Goal: Transaction & Acquisition: Purchase product/service

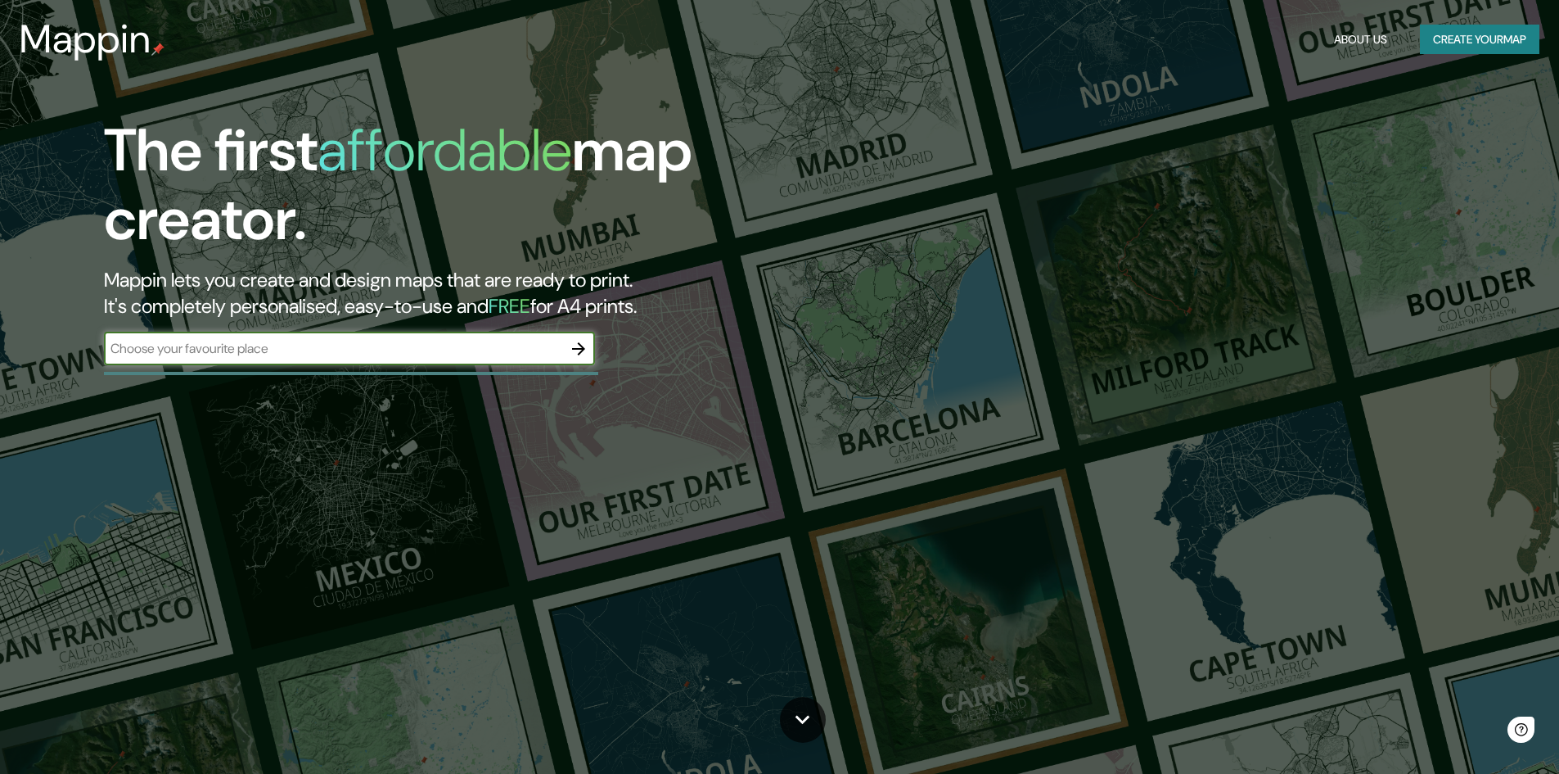
click at [313, 351] on input "text" at bounding box center [333, 348] width 458 height 19
type input "ANDAHUAYLAS APURIMAC [GEOGRAPHIC_DATA]"
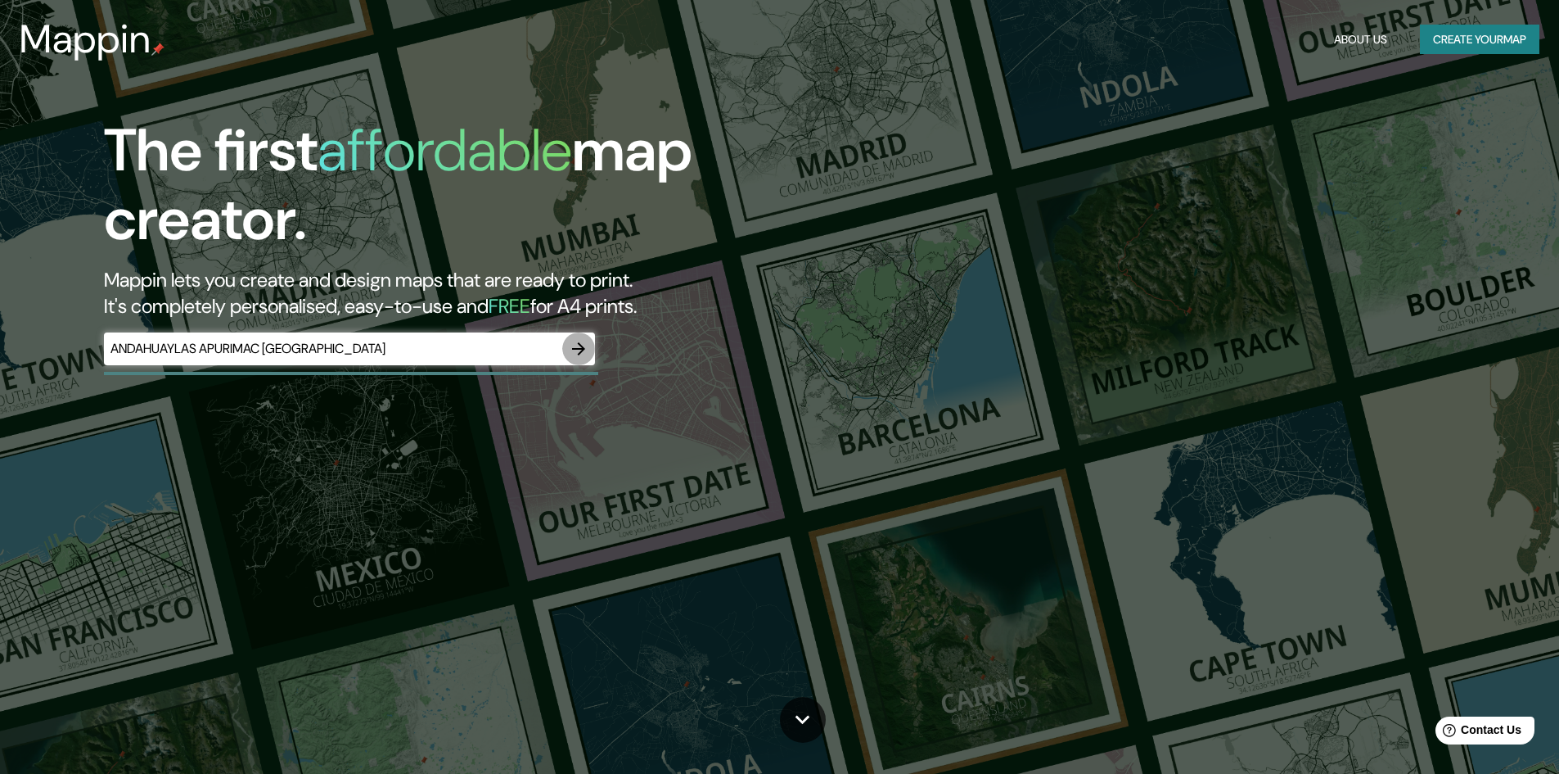
click at [583, 352] on icon "button" at bounding box center [579, 349] width 20 height 20
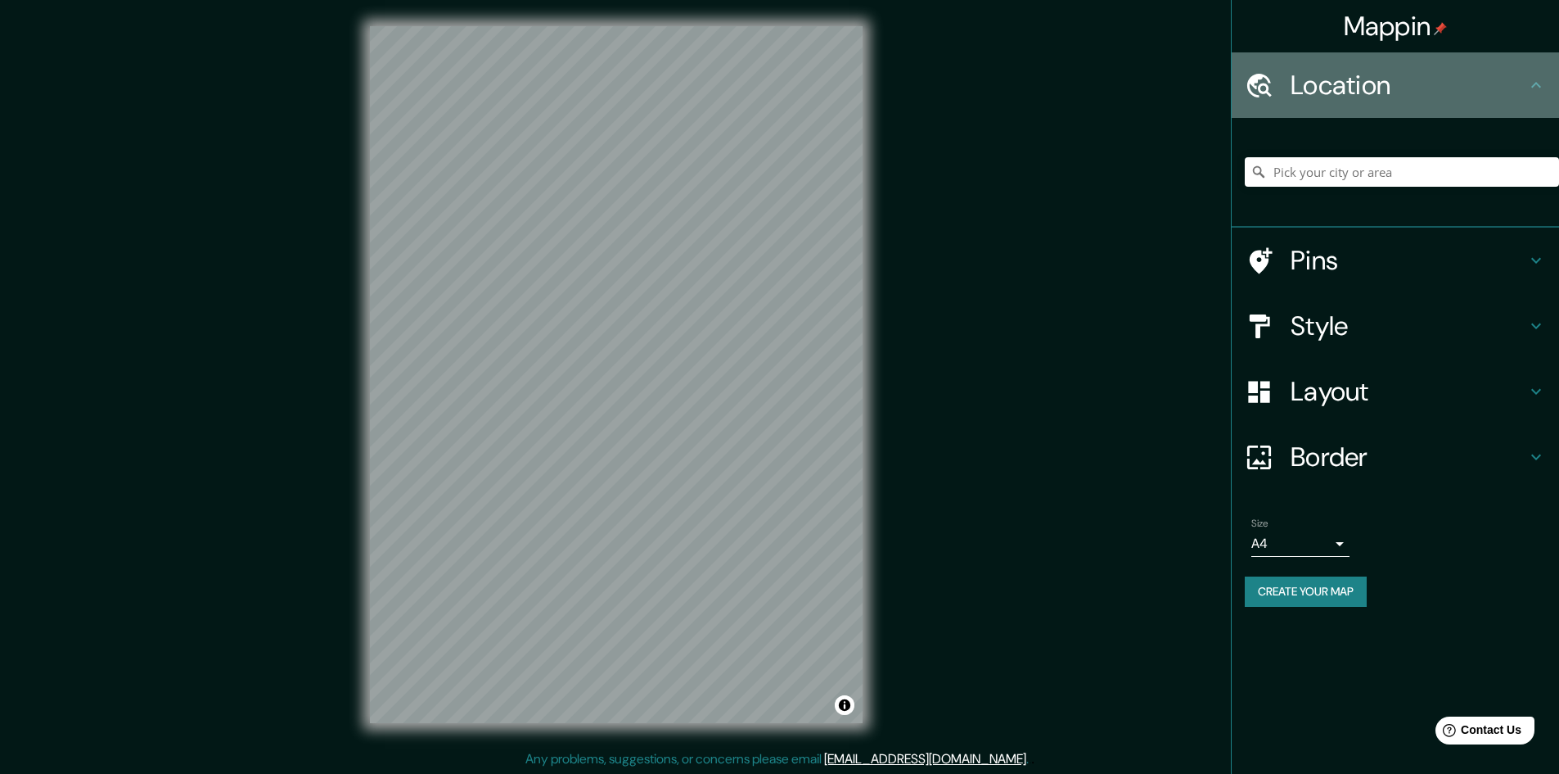
click at [1376, 83] on h4 "Location" at bounding box center [1409, 85] width 236 height 33
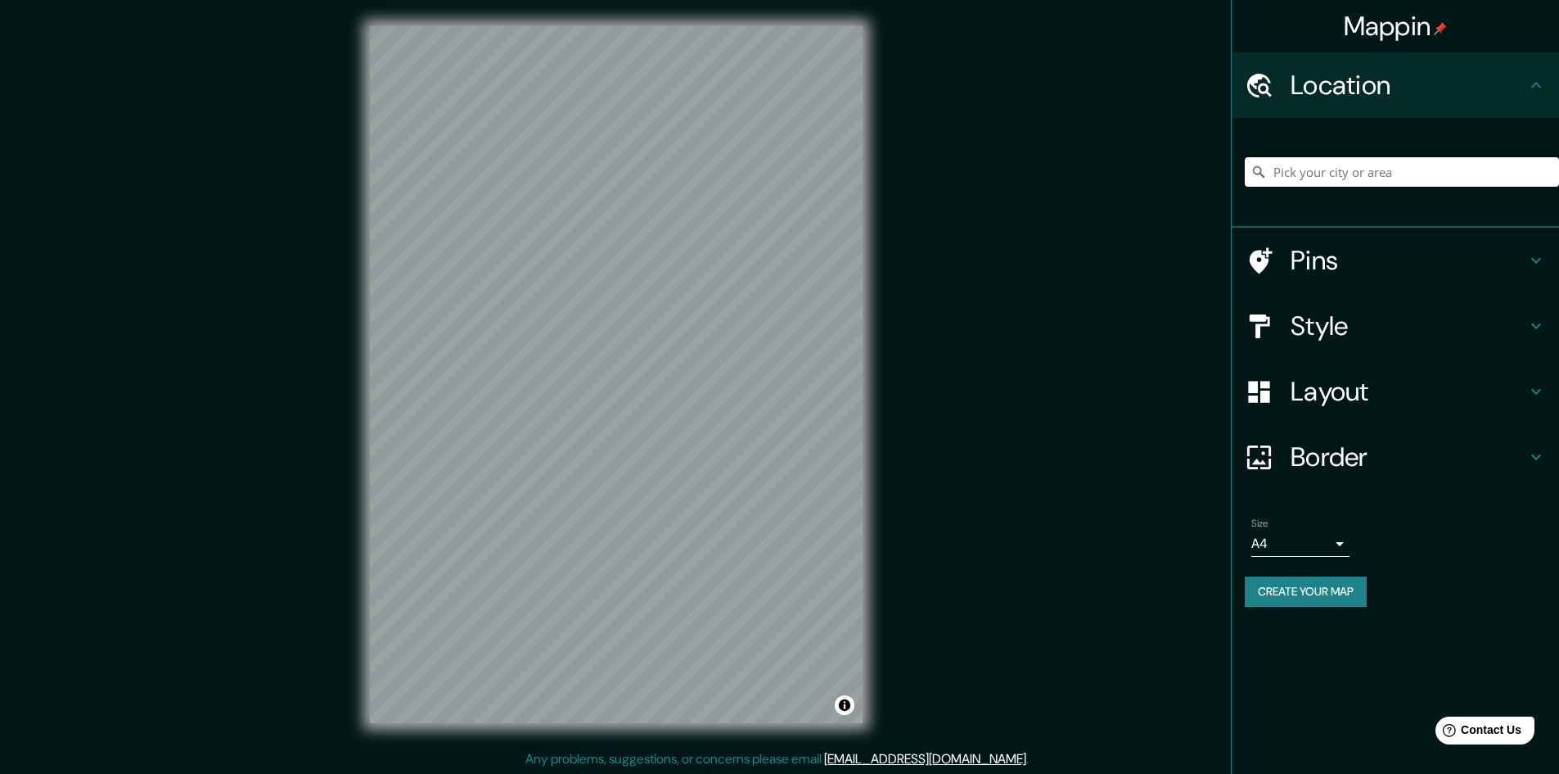
click at [1311, 163] on input "Pick your city or area" at bounding box center [1402, 171] width 314 height 29
click at [1315, 187] on div "[GEOGRAPHIC_DATA] [GEOGRAPHIC_DATA] [GEOGRAPHIC_DATA] [GEOGRAPHIC_DATA], [GEOGR…" at bounding box center [1402, 172] width 314 height 82
click at [1308, 174] on input "[GEOGRAPHIC_DATA]" at bounding box center [1402, 171] width 314 height 29
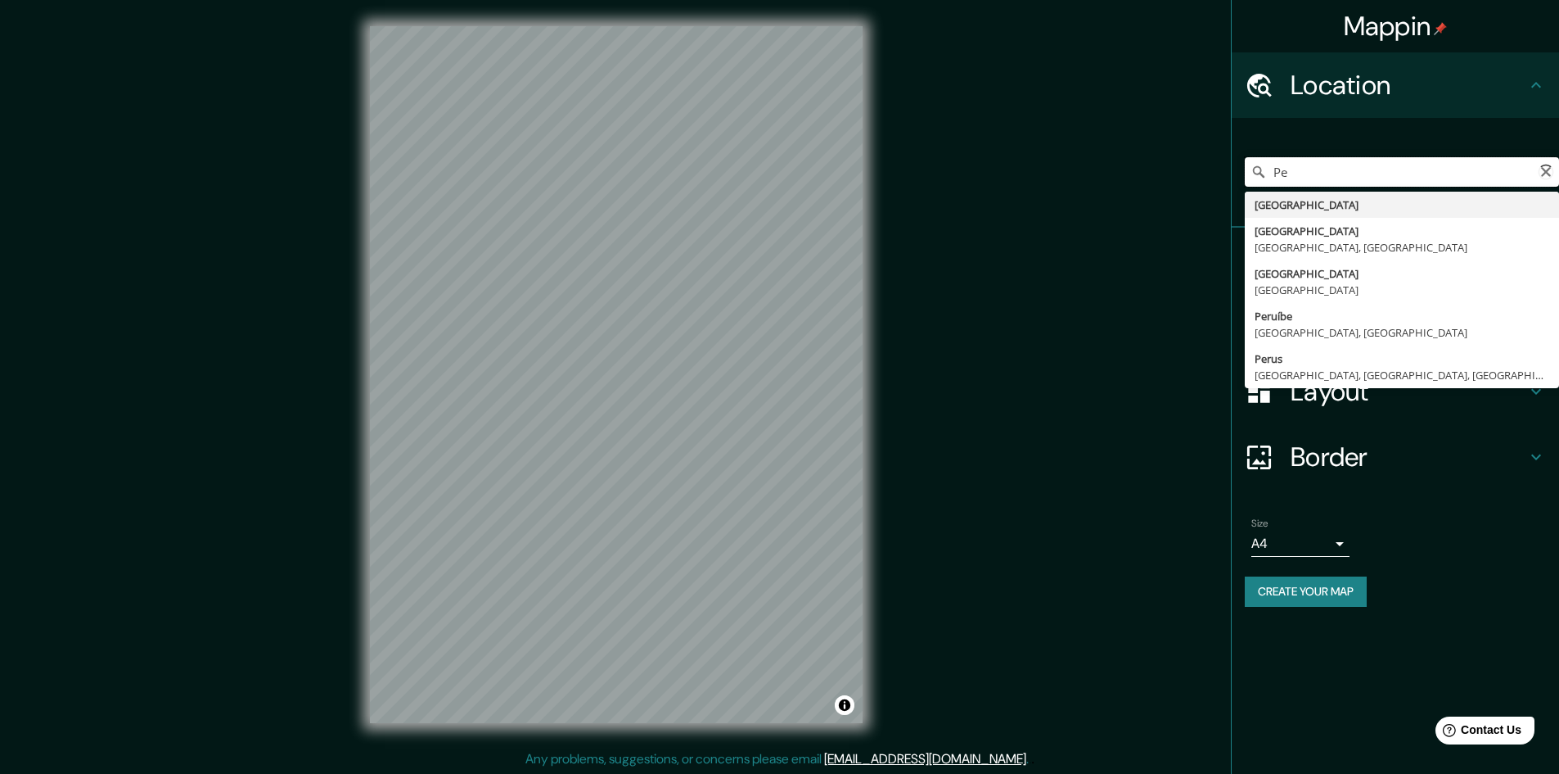
type input "P"
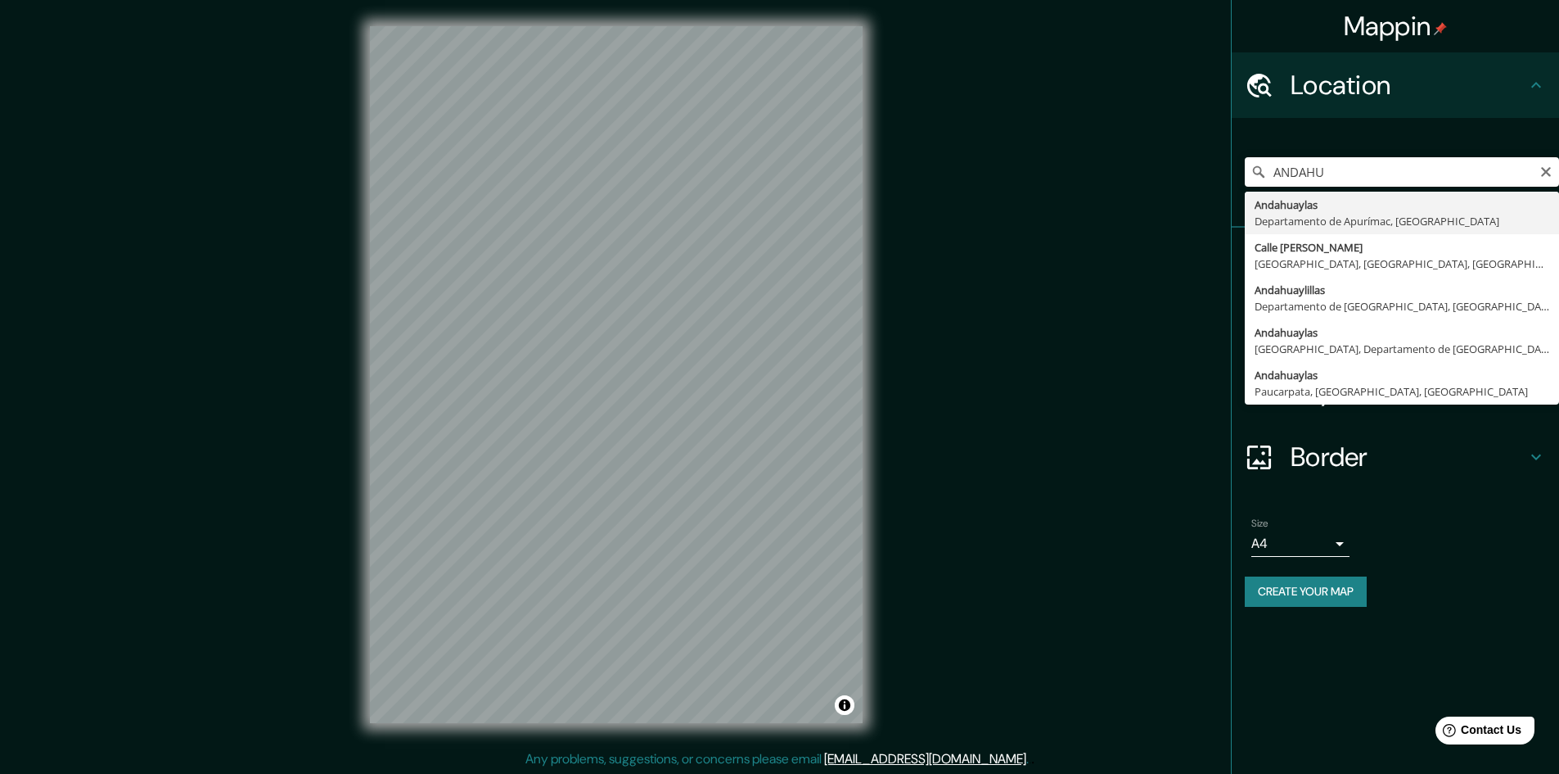
type input "Andahuaylas, [GEOGRAPHIC_DATA], [GEOGRAPHIC_DATA]"
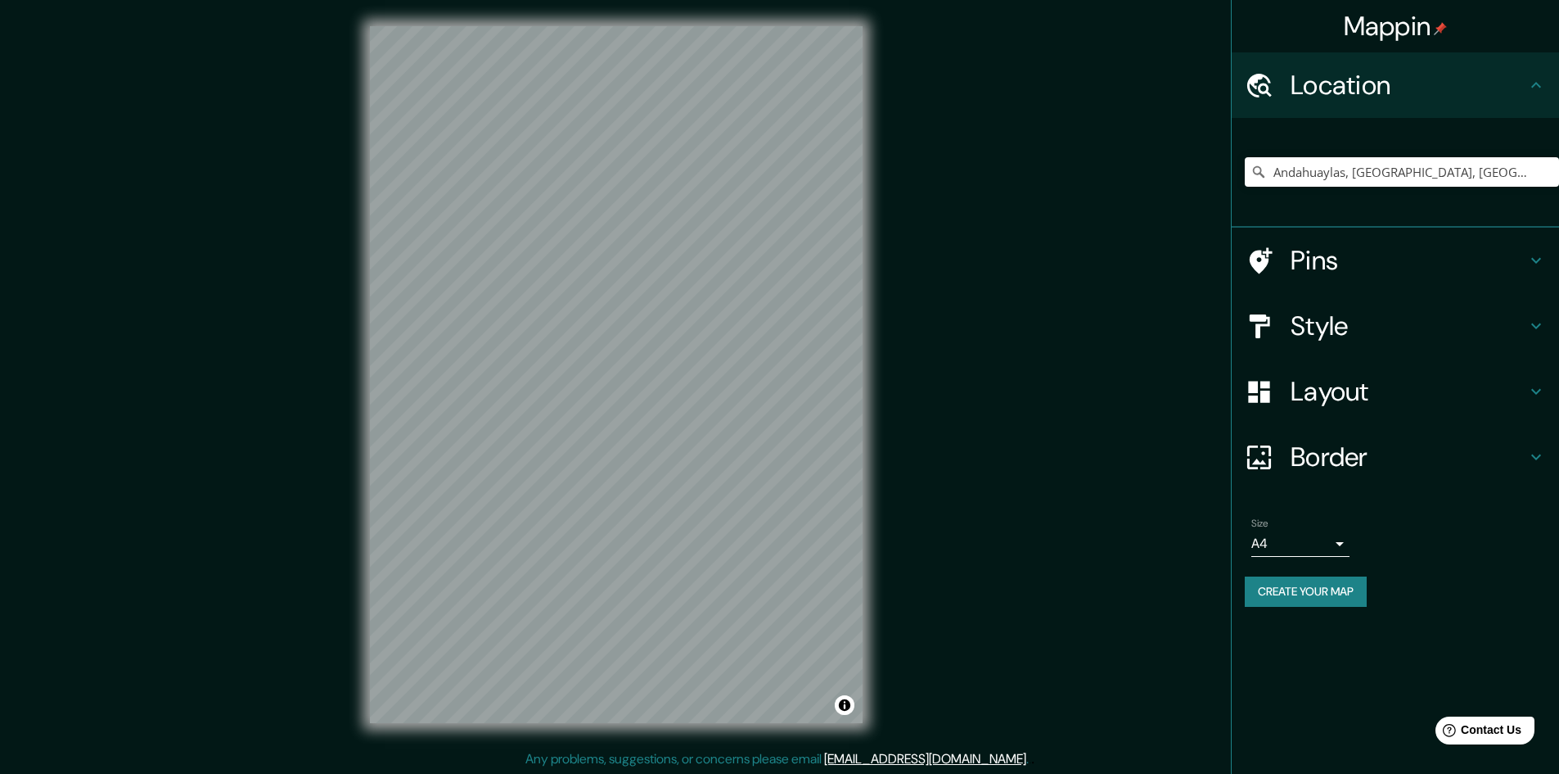
click at [1363, 329] on h4 "Style" at bounding box center [1409, 325] width 236 height 33
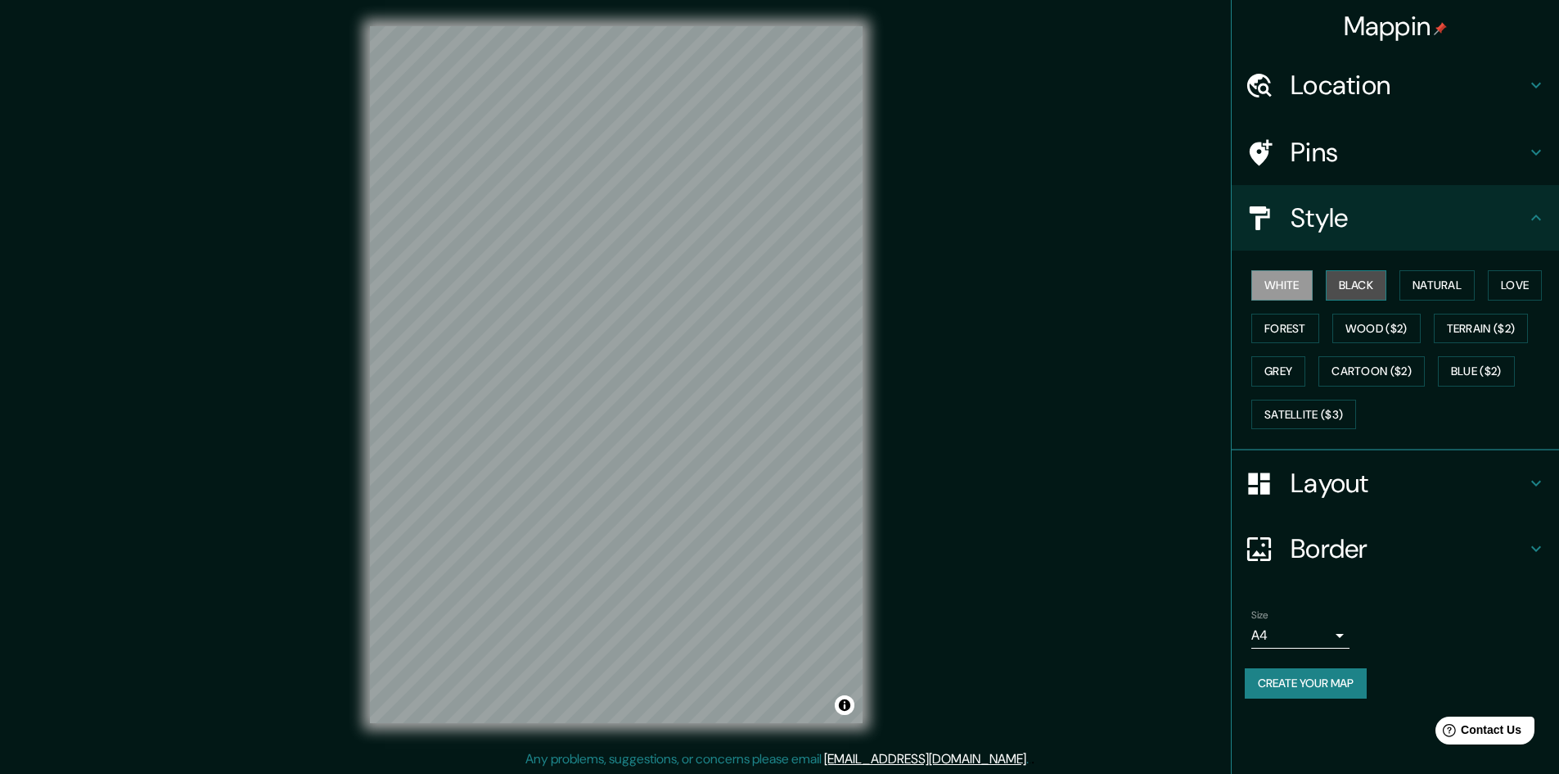
click at [1360, 288] on button "Black" at bounding box center [1356, 285] width 61 height 30
click at [1409, 282] on button "Natural" at bounding box center [1437, 285] width 75 height 30
click at [1391, 319] on button "Wood ($2)" at bounding box center [1377, 329] width 88 height 30
click at [1432, 286] on button "Natural" at bounding box center [1437, 285] width 75 height 30
click at [1454, 322] on button "Terrain ($2)" at bounding box center [1481, 329] width 95 height 30
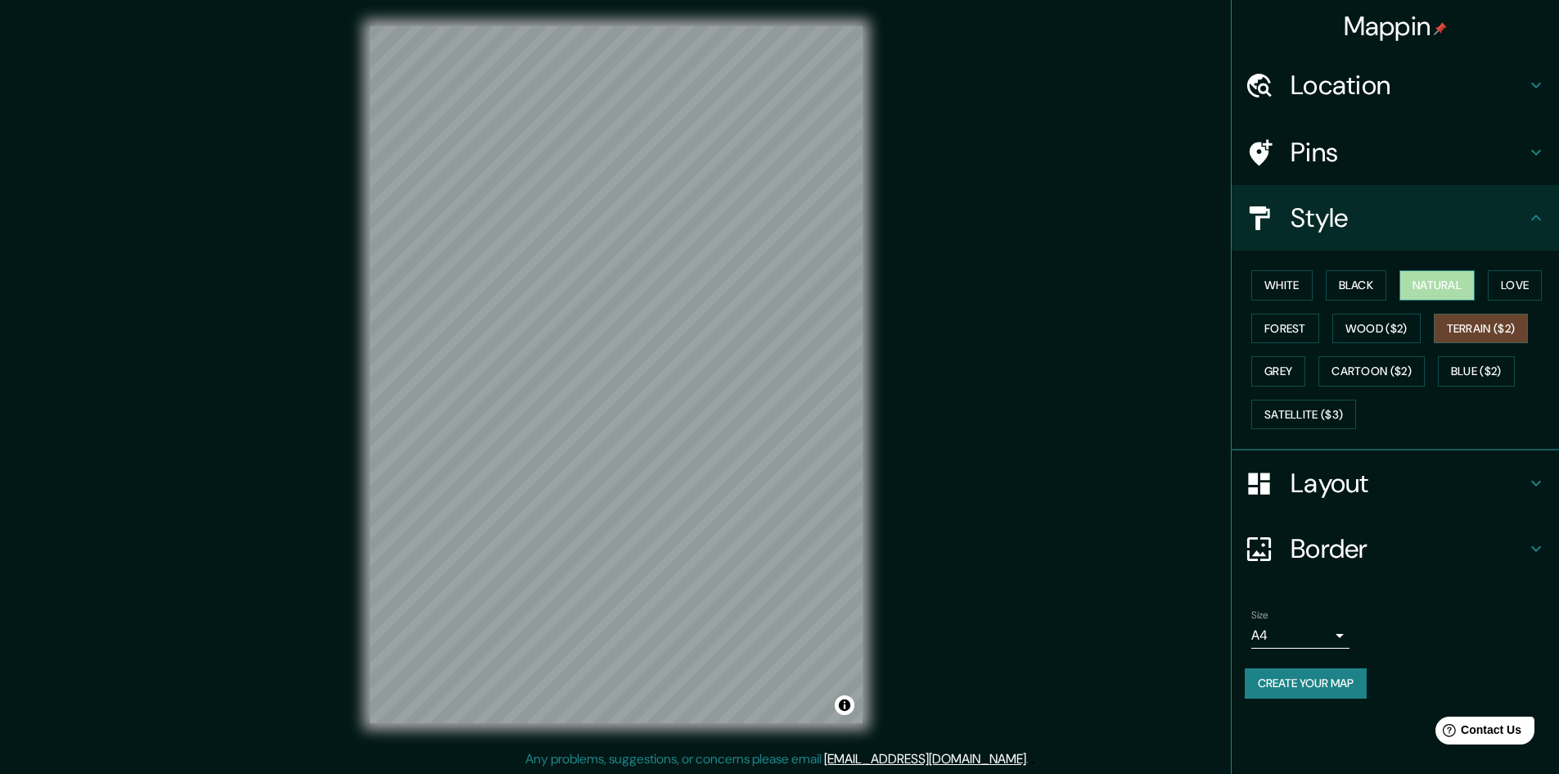
click at [1451, 287] on button "Natural" at bounding box center [1437, 285] width 75 height 30
click at [1464, 361] on button "Blue ($2)" at bounding box center [1476, 371] width 77 height 30
click at [1451, 284] on button "Natural" at bounding box center [1437, 285] width 75 height 30
click at [1302, 334] on button "Forest" at bounding box center [1286, 329] width 68 height 30
click at [1284, 290] on button "White" at bounding box center [1282, 285] width 61 height 30
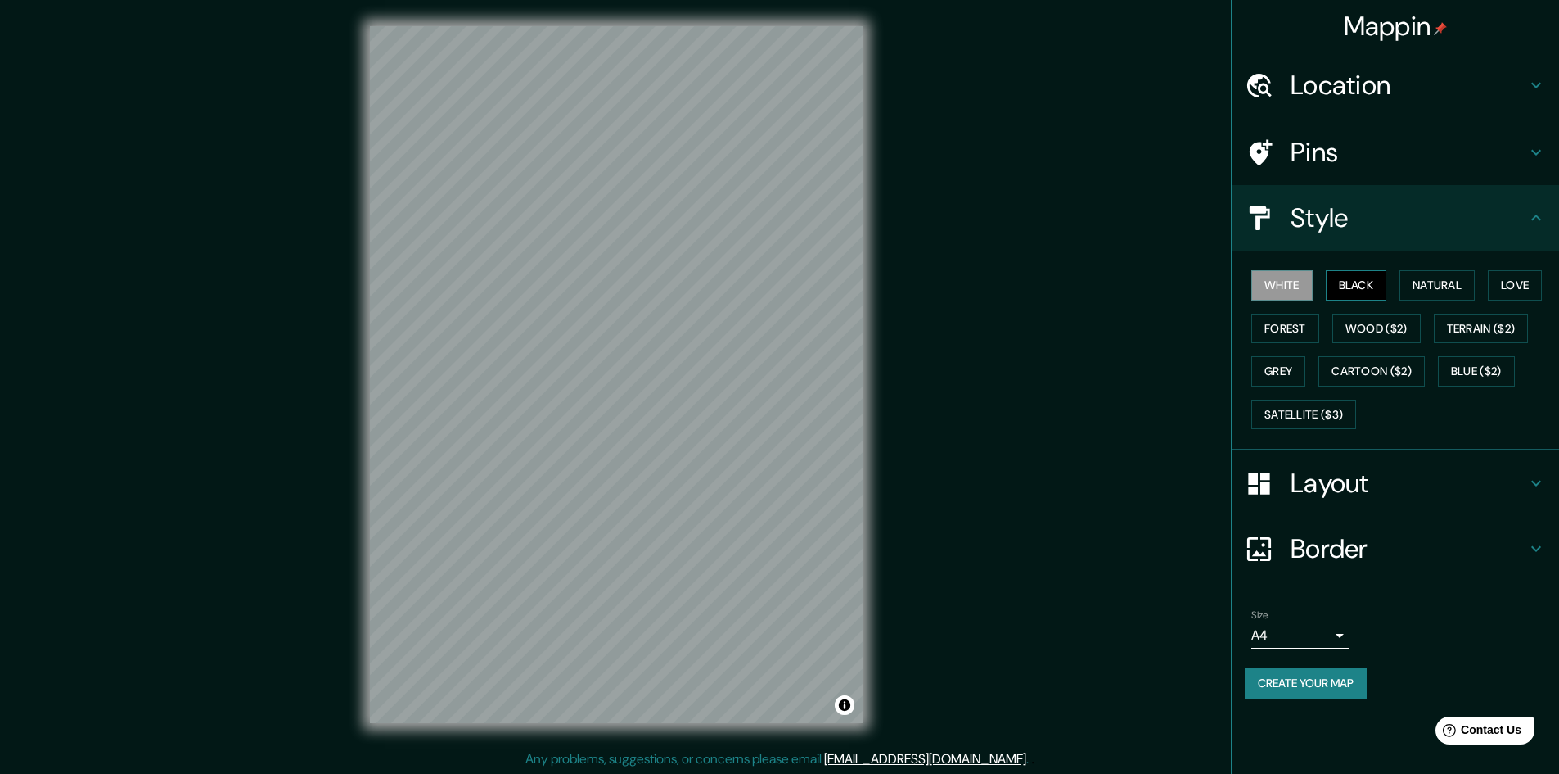
click at [1348, 298] on button "Black" at bounding box center [1356, 285] width 61 height 30
click at [1414, 282] on button "Natural" at bounding box center [1437, 285] width 75 height 30
click at [1513, 292] on button "Love" at bounding box center [1515, 285] width 54 height 30
click at [1475, 291] on button "Natural" at bounding box center [1437, 285] width 75 height 30
click at [1392, 286] on div "White Black Natural Love Forest Wood ($2) Terrain ($2) Grey Cartoon ($2) Blue (…" at bounding box center [1402, 350] width 314 height 172
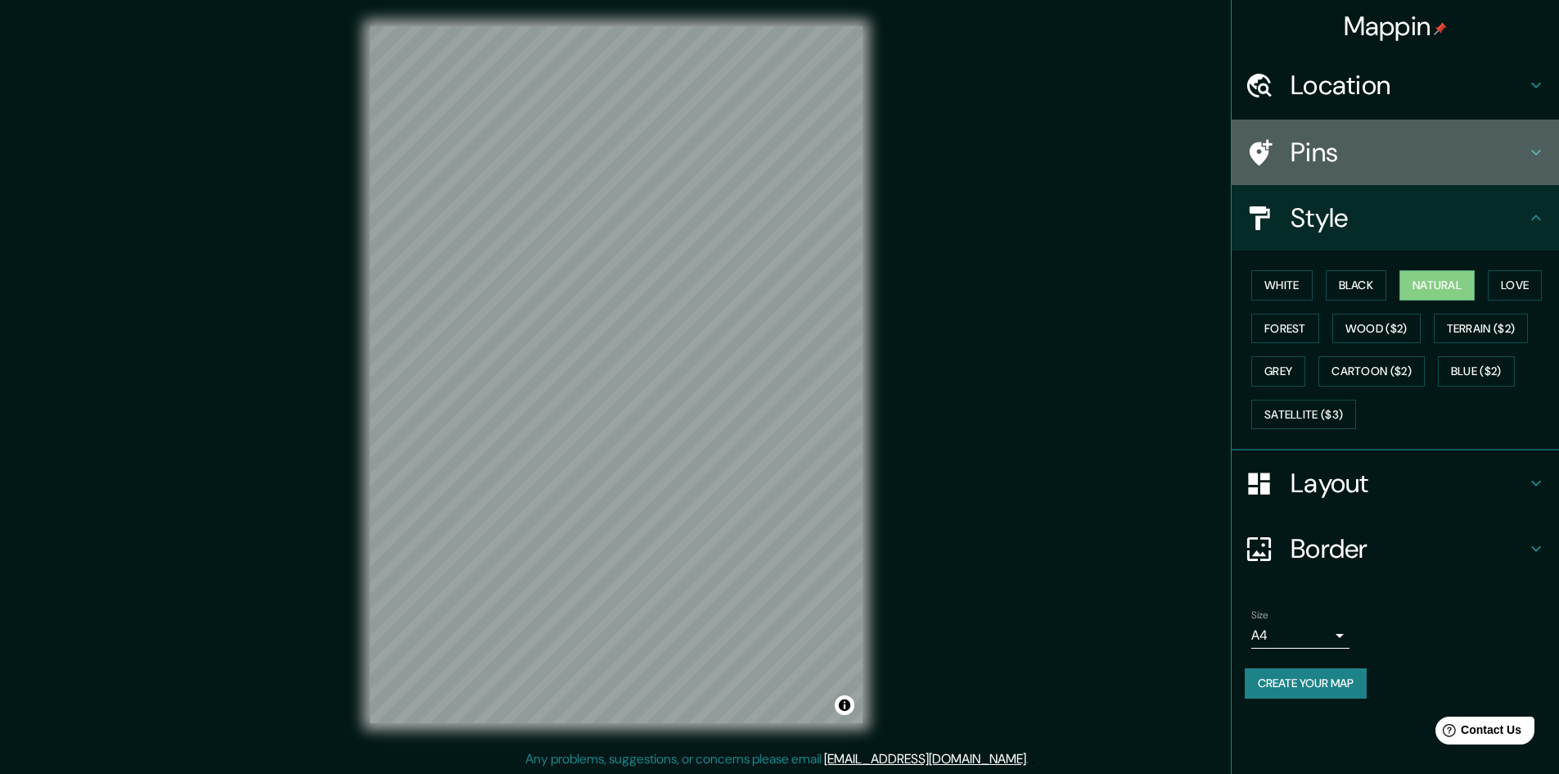
click at [1317, 141] on h4 "Pins" at bounding box center [1409, 152] width 236 height 33
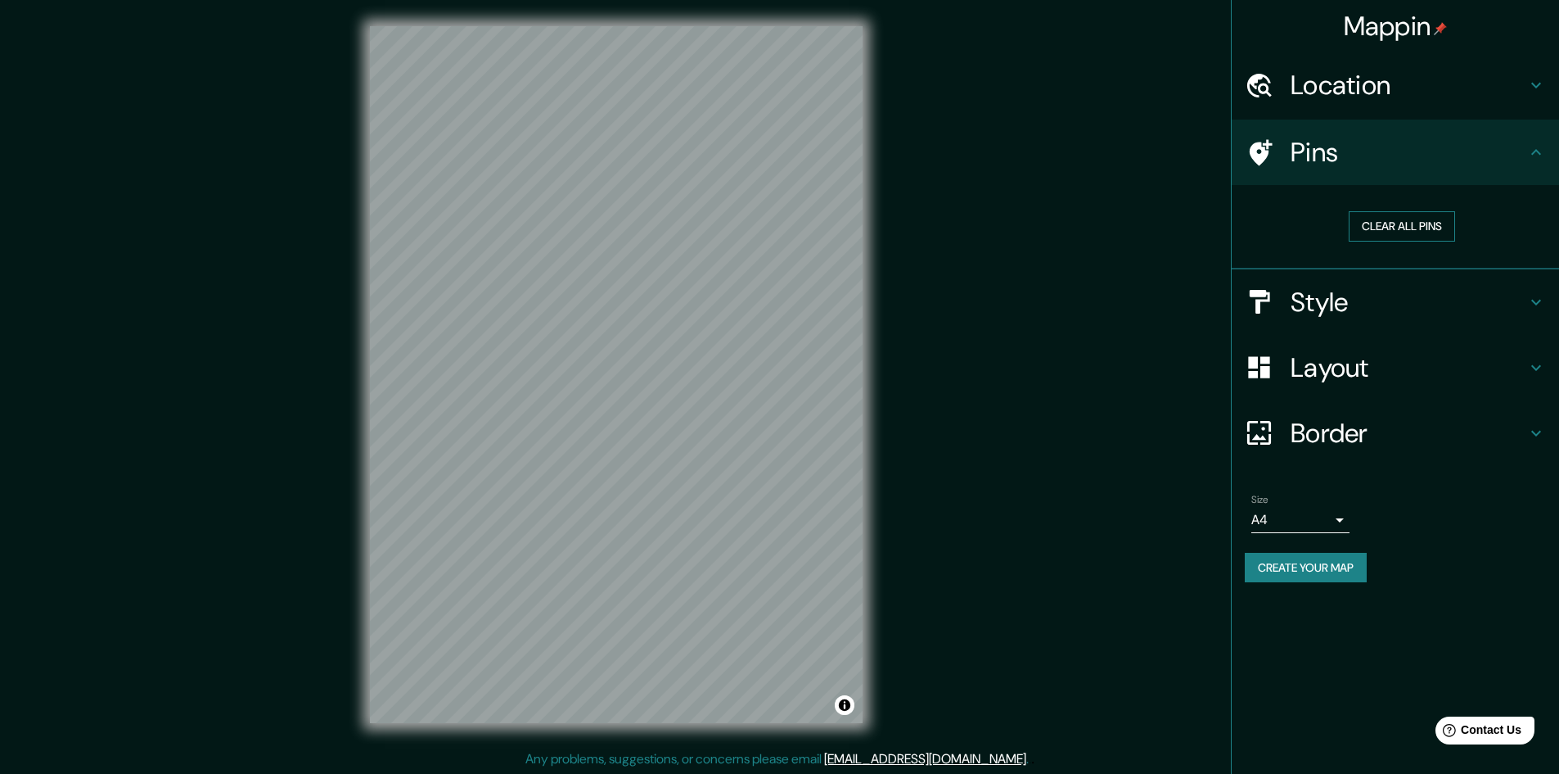
click at [1351, 215] on button "Clear all pins" at bounding box center [1402, 226] width 106 height 30
click at [1359, 218] on button "Clear all pins" at bounding box center [1402, 226] width 106 height 30
click at [1365, 223] on button "Clear all pins" at bounding box center [1402, 226] width 106 height 30
click at [1321, 151] on h4 "Pins" at bounding box center [1409, 152] width 236 height 33
click at [1315, 299] on h4 "Style" at bounding box center [1409, 302] width 236 height 33
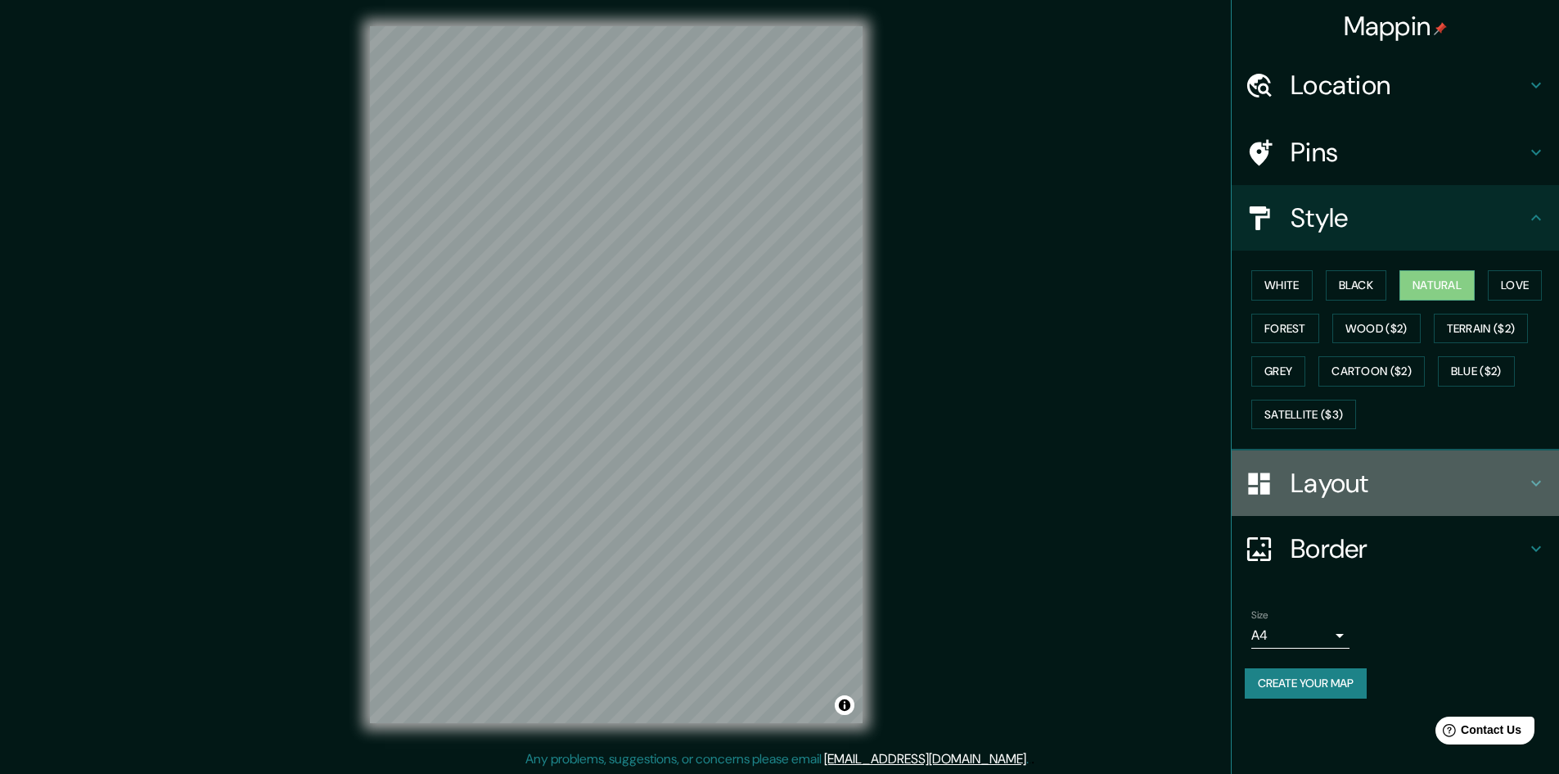
click at [1318, 485] on h4 "Layout" at bounding box center [1409, 483] width 236 height 33
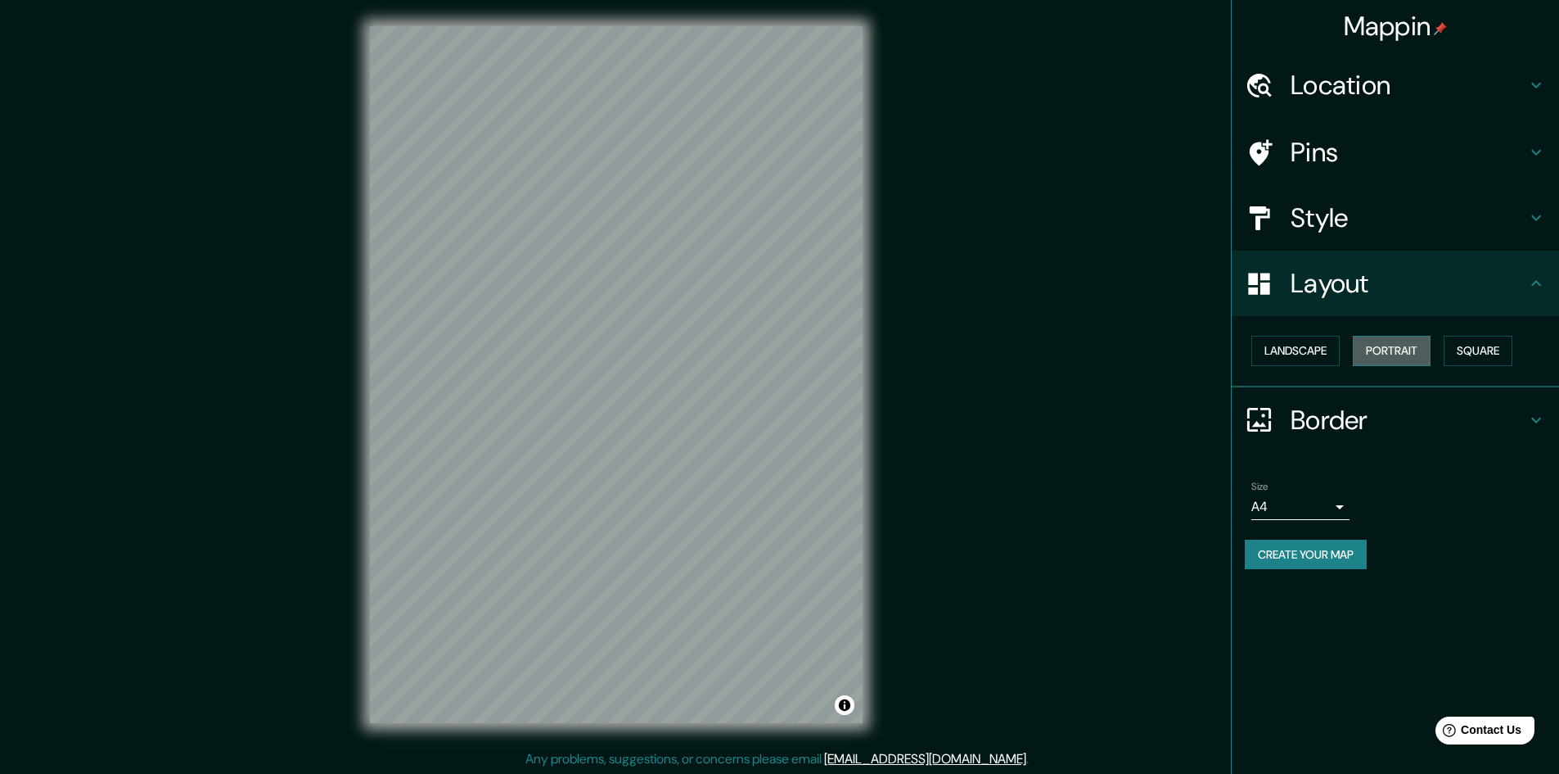
click at [1376, 350] on button "Portrait" at bounding box center [1392, 351] width 78 height 30
click at [1483, 356] on button "Square" at bounding box center [1478, 351] width 69 height 30
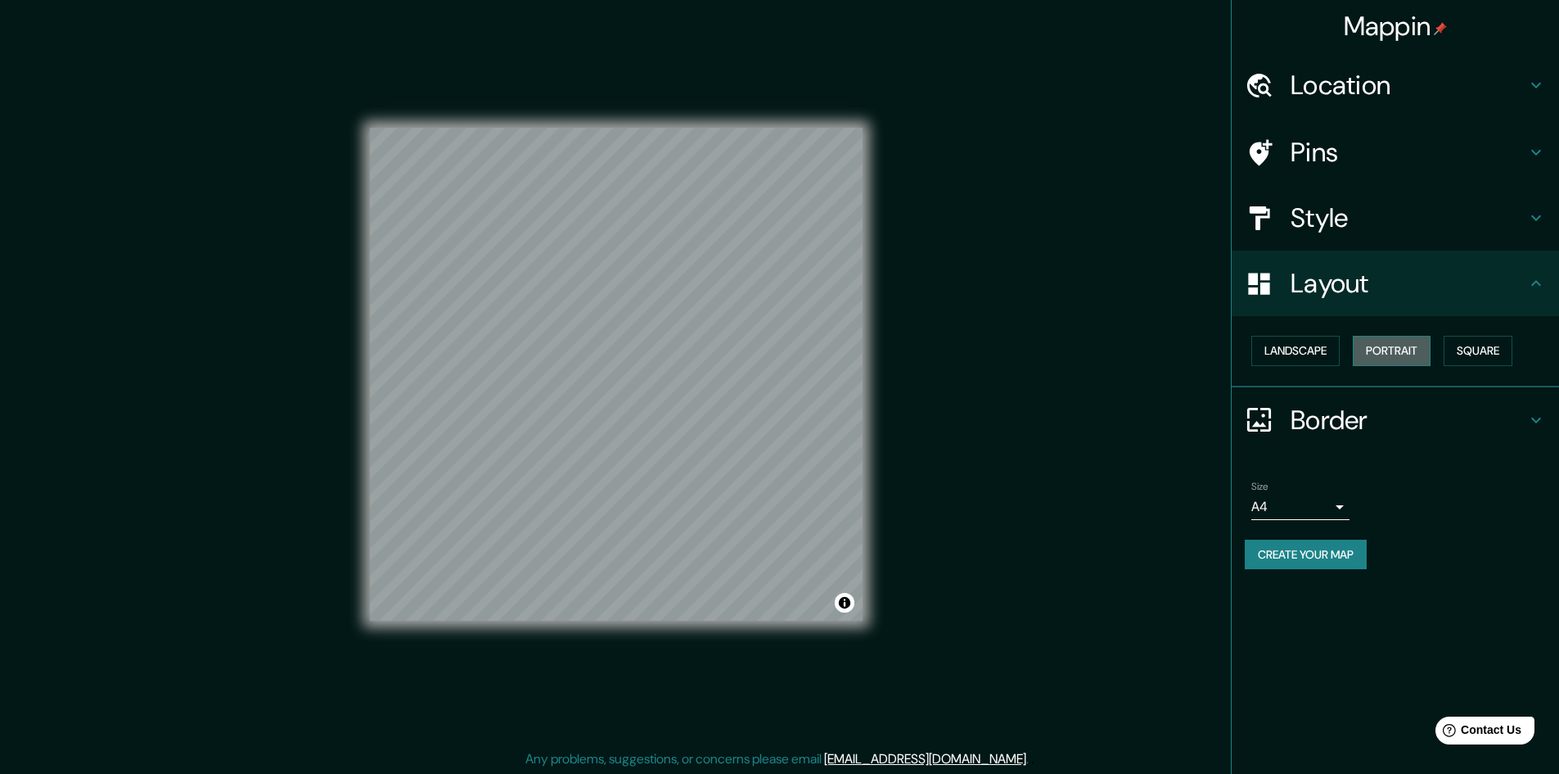
click at [1367, 354] on button "Portrait" at bounding box center [1392, 351] width 78 height 30
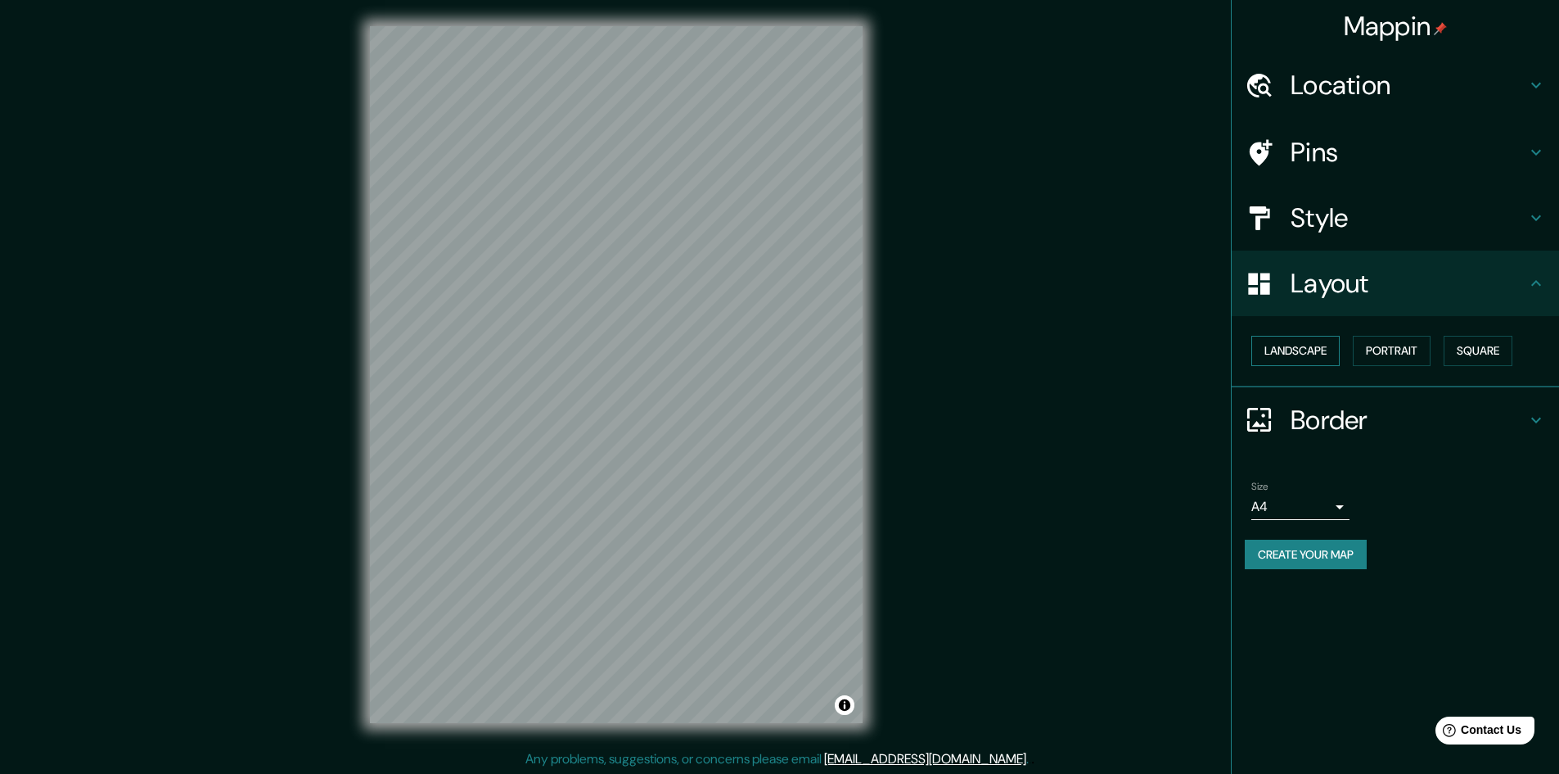
click at [1305, 351] on button "Landscape" at bounding box center [1296, 351] width 88 height 30
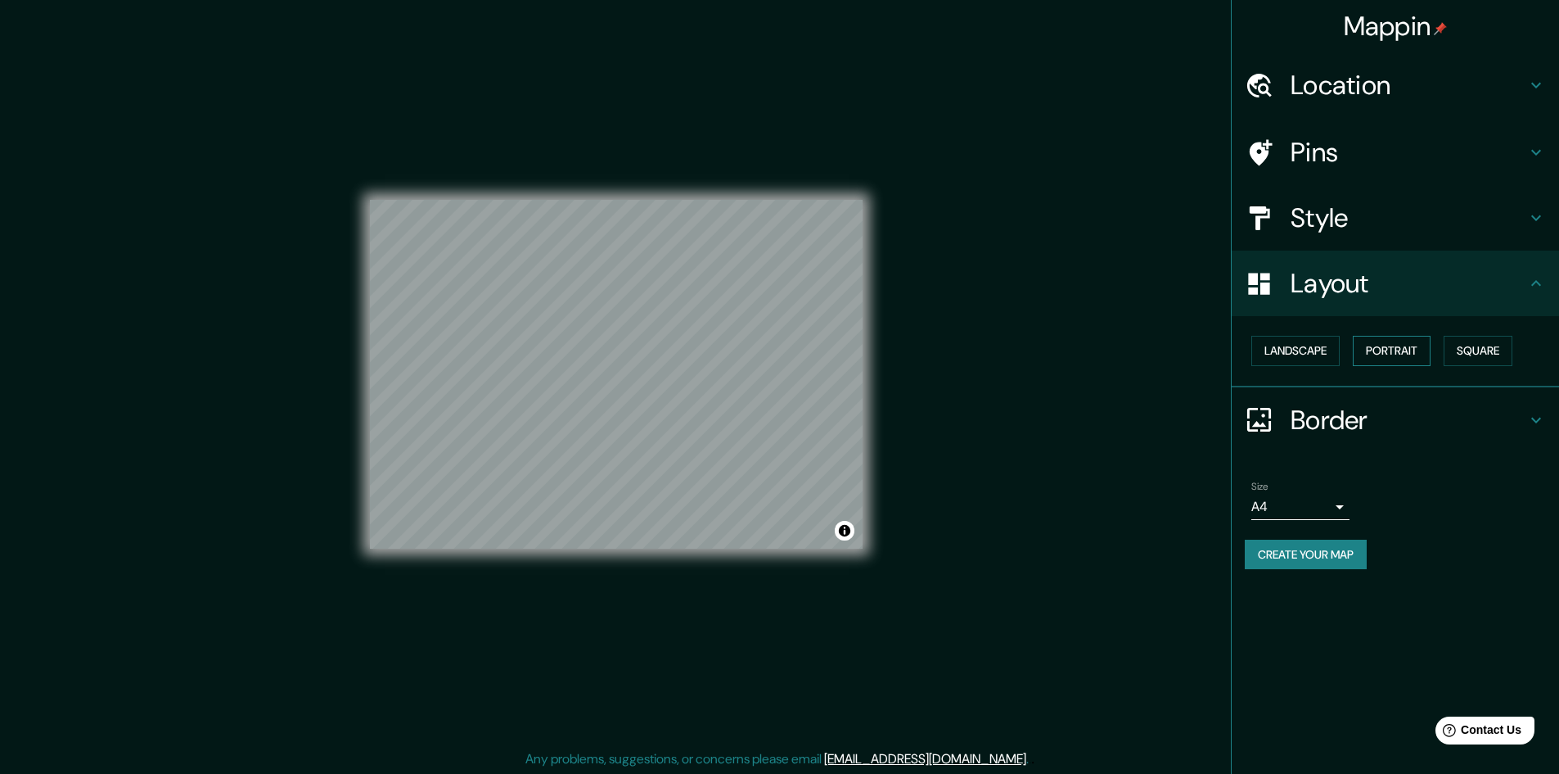
click at [1389, 350] on button "Portrait" at bounding box center [1392, 351] width 78 height 30
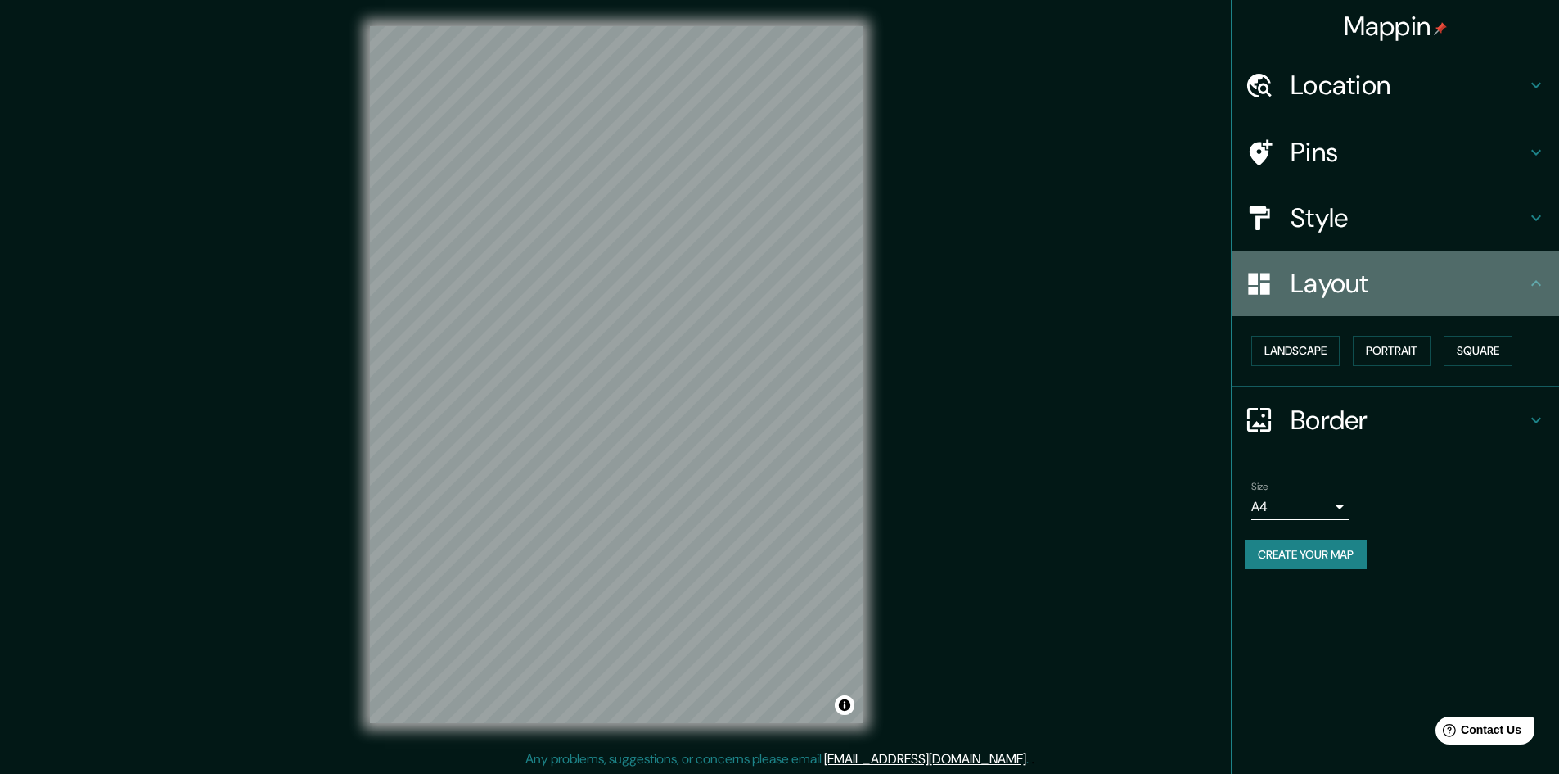
drag, startPoint x: 1308, startPoint y: 275, endPoint x: 1312, endPoint y: 240, distance: 35.4
click at [1310, 273] on h4 "Layout" at bounding box center [1409, 283] width 236 height 33
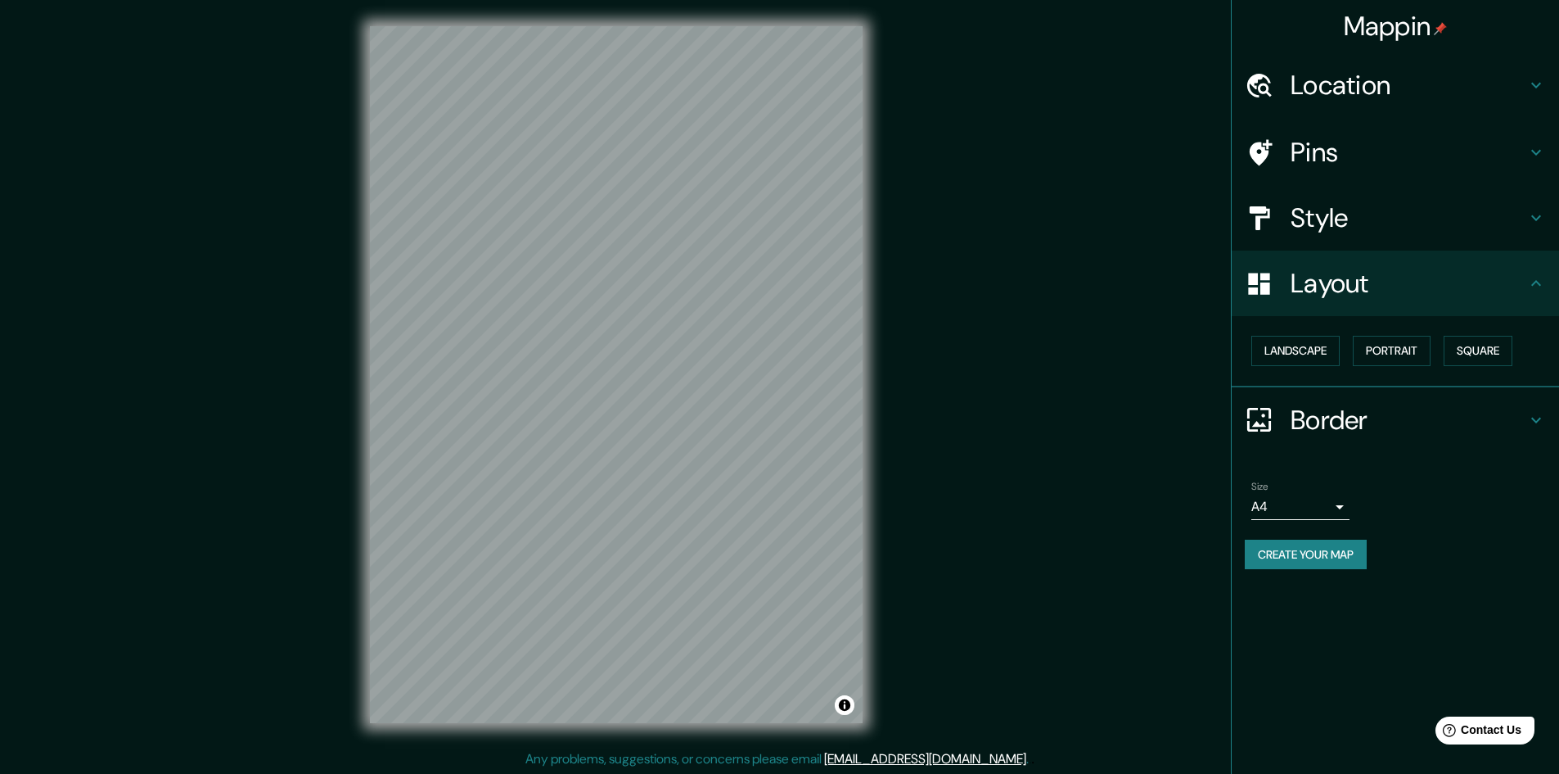
click at [1312, 227] on h4 "Style" at bounding box center [1409, 217] width 236 height 33
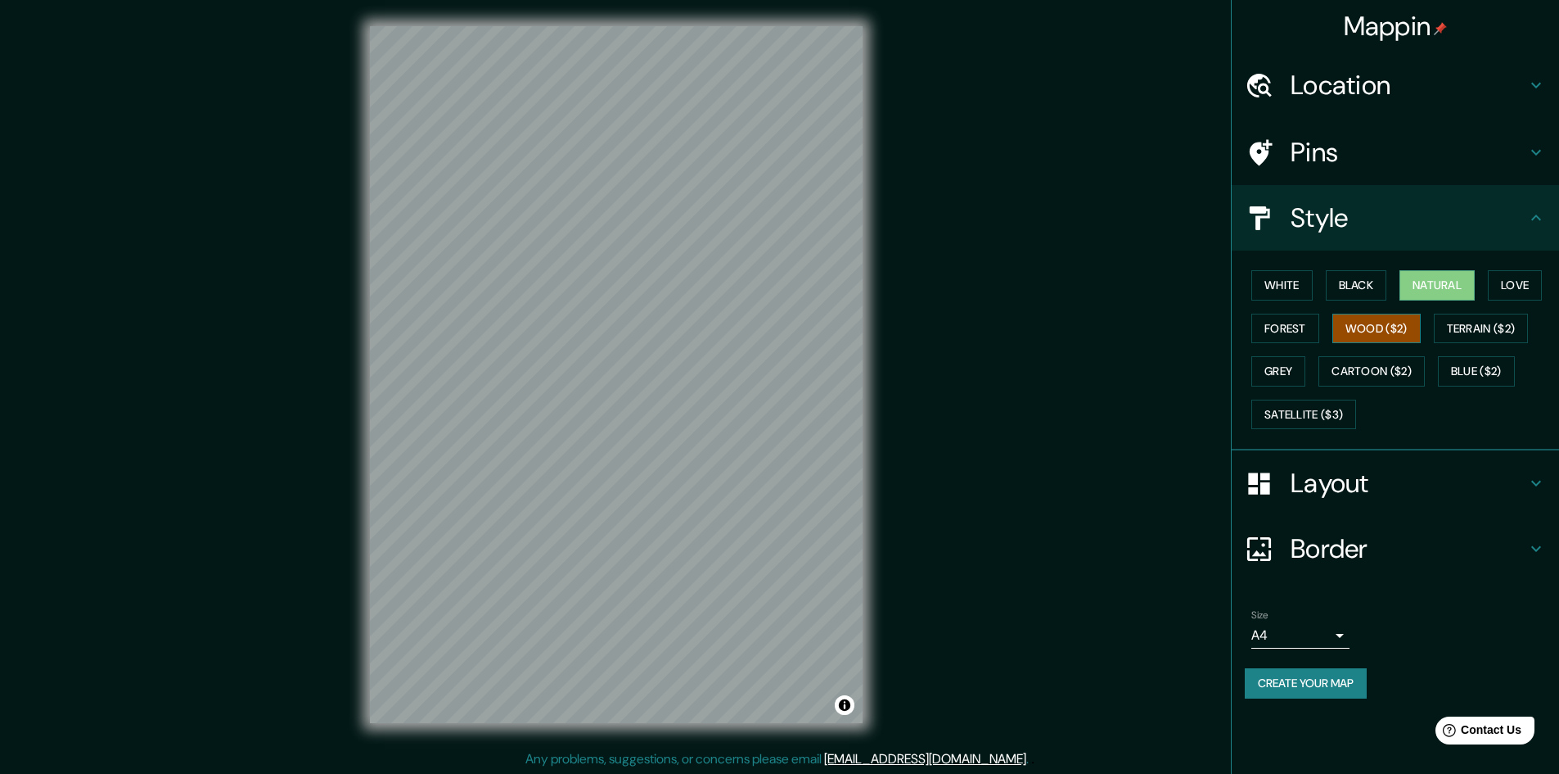
click at [1349, 341] on button "Wood ($2)" at bounding box center [1377, 329] width 88 height 30
click at [1354, 354] on div "White Black Natural Love Forest Wood ($2) Terrain ($2) Grey Cartoon ($2) Blue (…" at bounding box center [1402, 350] width 314 height 172
click at [1288, 367] on button "Grey" at bounding box center [1279, 371] width 54 height 30
